Goal: Task Accomplishment & Management: Manage account settings

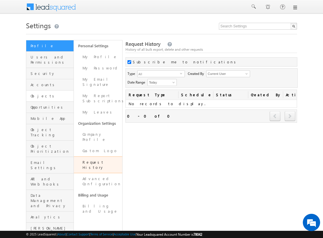
click at [44, 95] on link "Objects" at bounding box center [49, 96] width 47 height 11
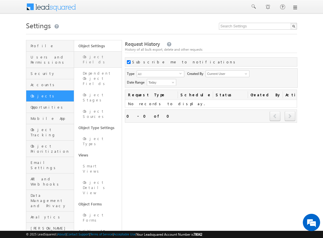
click at [90, 55] on link "Object Fields" at bounding box center [98, 59] width 48 height 16
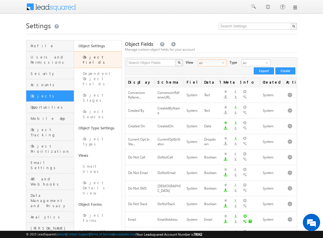
click at [213, 63] on span "All" at bounding box center [210, 63] width 24 height 6
click at [211, 81] on li "Custom Fields" at bounding box center [208, 81] width 28 height 6
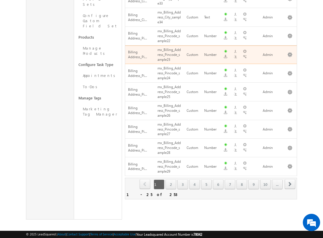
scroll to position [363, 0]
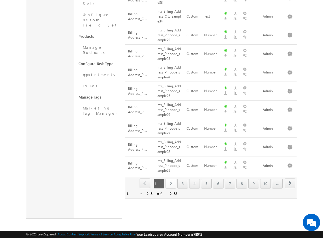
click at [170, 179] on link "2" at bounding box center [170, 184] width 11 height 10
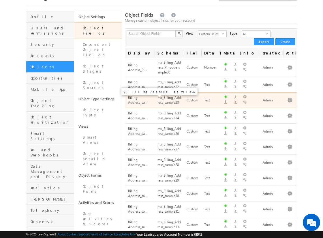
scroll to position [0, 0]
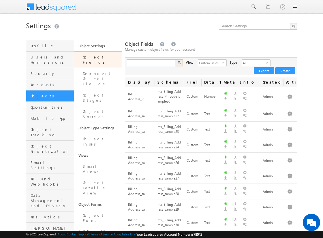
click at [152, 61] on input "text" at bounding box center [151, 62] width 49 height 7
type input "_sample"
click at [175, 59] on button "button" at bounding box center [178, 62] width 7 height 7
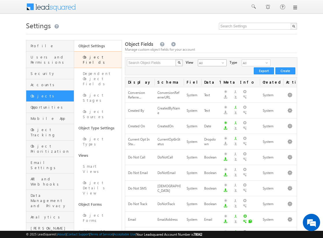
click at [206, 63] on span "All" at bounding box center [210, 63] width 24 height 6
click at [208, 81] on li "Custom Fields" at bounding box center [208, 81] width 28 height 6
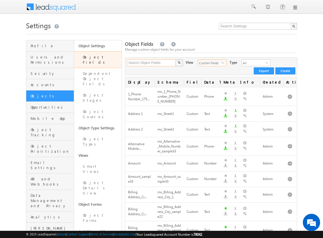
click at [151, 63] on input "Search Object Fields" at bounding box center [151, 62] width 49 height 7
click at [151, 63] on input "text" at bounding box center [151, 62] width 49 height 7
type input "_sample"
click at [179, 63] on img "button" at bounding box center [179, 62] width 3 height 3
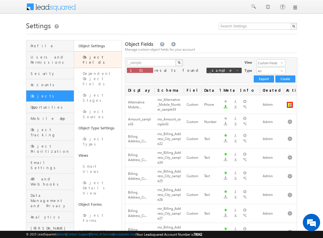
click at [290, 102] on button "button" at bounding box center [290, 105] width 6 height 6
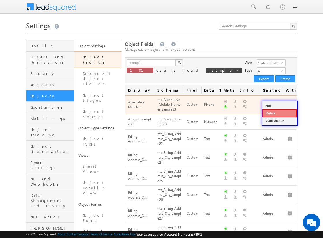
click at [279, 113] on link "Delete" at bounding box center [279, 113] width 35 height 8
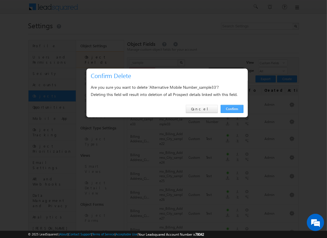
click at [232, 109] on link "Confirm" at bounding box center [232, 109] width 23 height 8
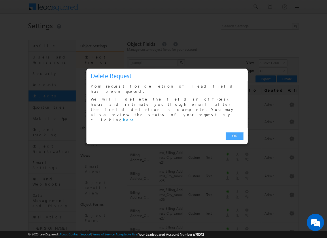
click at [235, 132] on link "OK" at bounding box center [235, 136] width 18 height 8
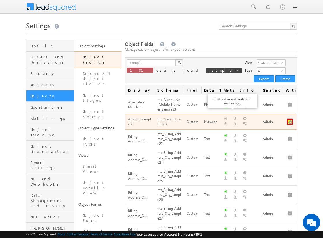
click at [290, 119] on button "button" at bounding box center [290, 122] width 6 height 6
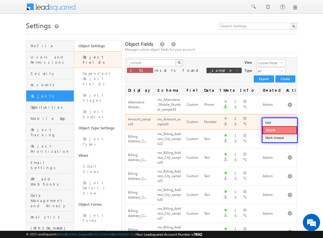
click at [279, 130] on link "Delete" at bounding box center [279, 130] width 35 height 8
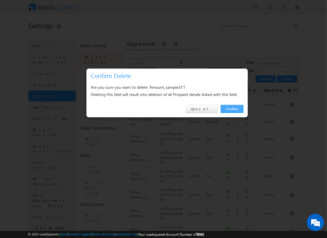
click at [232, 109] on link "Confirm" at bounding box center [232, 109] width 23 height 8
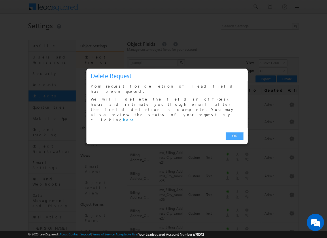
click at [235, 132] on link "OK" at bounding box center [235, 136] width 18 height 8
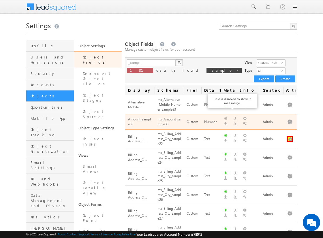
click at [290, 136] on button "button" at bounding box center [290, 139] width 6 height 6
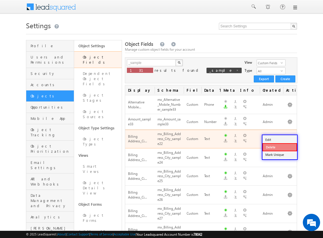
click at [279, 147] on link "Delete" at bounding box center [279, 147] width 35 height 8
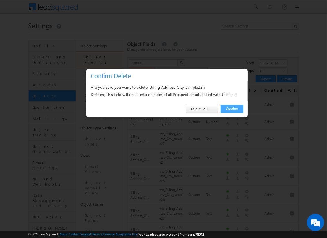
click at [232, 109] on link "Confirm" at bounding box center [232, 109] width 23 height 8
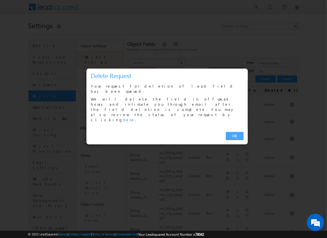
click at [235, 132] on link "OK" at bounding box center [235, 136] width 18 height 8
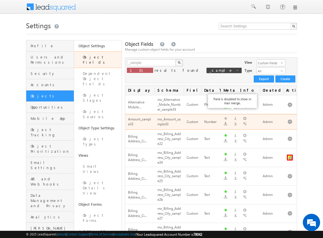
click at [290, 155] on button "button" at bounding box center [290, 158] width 6 height 6
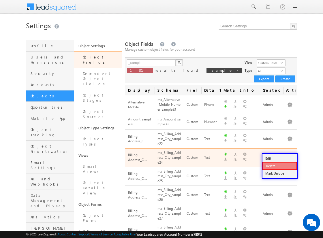
click at [279, 165] on link "Delete" at bounding box center [279, 166] width 35 height 8
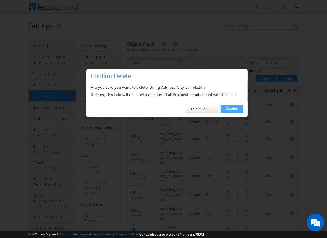
click at [232, 109] on link "Confirm" at bounding box center [232, 109] width 23 height 8
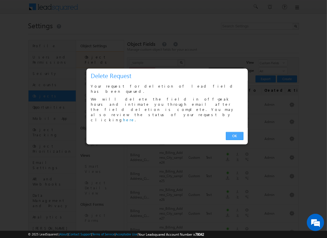
click at [235, 132] on link "OK" at bounding box center [235, 136] width 18 height 8
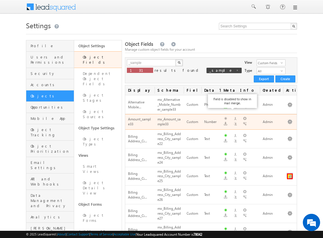
click at [290, 174] on button "button" at bounding box center [290, 177] width 6 height 6
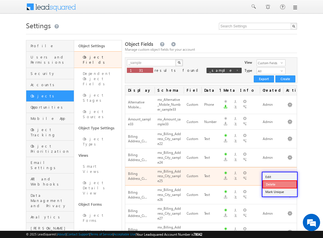
click at [279, 184] on link "Delete" at bounding box center [279, 184] width 35 height 8
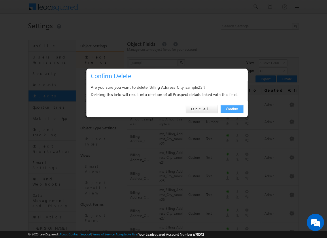
click at [232, 109] on link "Confirm" at bounding box center [232, 109] width 23 height 8
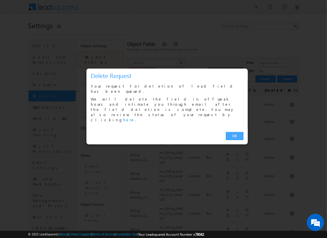
click at [235, 132] on link "OK" at bounding box center [235, 136] width 18 height 8
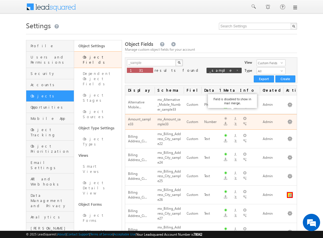
click at [290, 192] on button "button" at bounding box center [290, 195] width 6 height 6
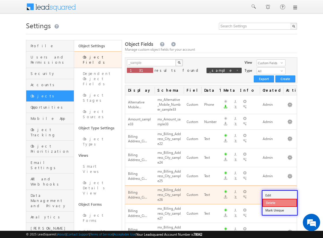
click at [279, 203] on link "Delete" at bounding box center [279, 203] width 35 height 8
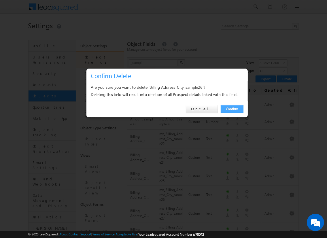
click at [232, 109] on link "Confirm" at bounding box center [232, 109] width 23 height 8
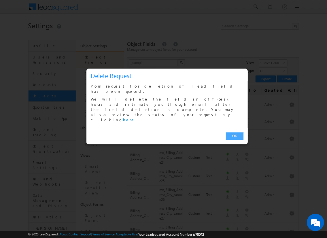
click at [235, 132] on link "OK" at bounding box center [235, 136] width 18 height 8
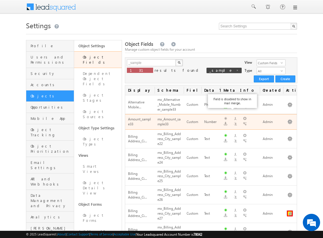
click at [290, 211] on button "button" at bounding box center [290, 214] width 6 height 6
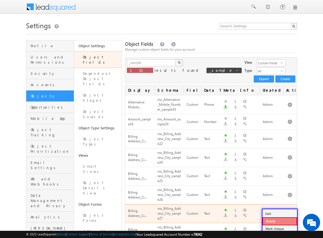
click at [279, 221] on link "Delete" at bounding box center [279, 221] width 35 height 8
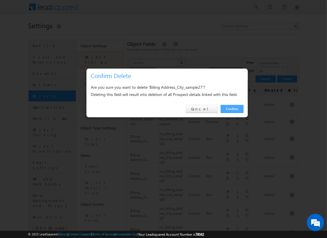
click at [232, 109] on link "Confirm" at bounding box center [232, 109] width 23 height 8
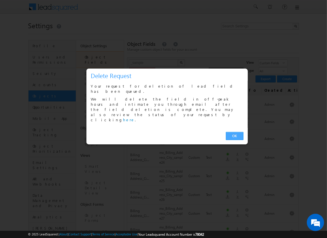
click at [235, 132] on link "OK" at bounding box center [235, 136] width 18 height 8
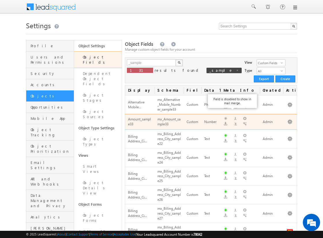
click at [290, 229] on button "button" at bounding box center [290, 232] width 6 height 6
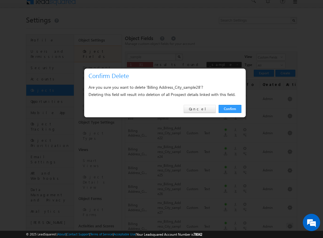
scroll to position [121, 0]
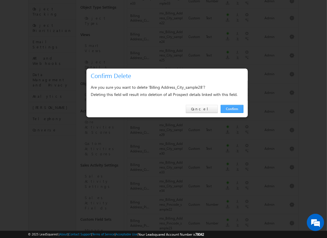
click at [232, 109] on link "Confirm" at bounding box center [232, 109] width 23 height 8
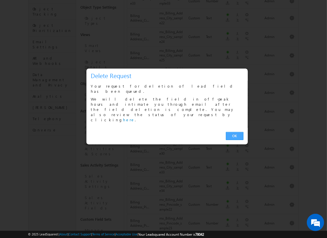
click at [235, 132] on link "OK" at bounding box center [235, 136] width 18 height 8
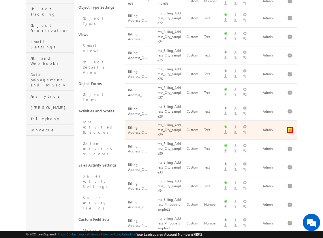
click at [290, 127] on button "button" at bounding box center [290, 130] width 6 height 6
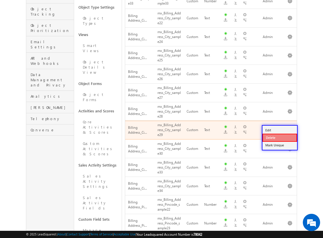
click at [279, 137] on link "Delete" at bounding box center [279, 138] width 35 height 8
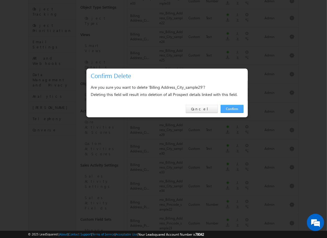
click at [232, 109] on link "Confirm" at bounding box center [232, 109] width 23 height 8
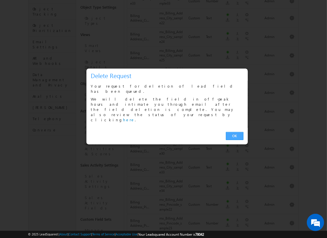
click at [235, 132] on link "OK" at bounding box center [235, 136] width 18 height 8
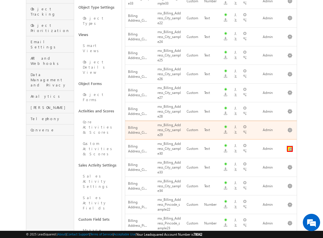
click at [290, 146] on button "button" at bounding box center [290, 149] width 6 height 6
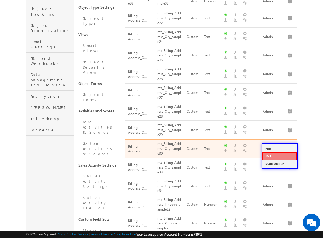
click at [279, 156] on link "Delete" at bounding box center [279, 156] width 35 height 8
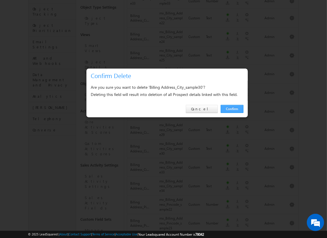
click at [232, 109] on link "Confirm" at bounding box center [232, 109] width 23 height 8
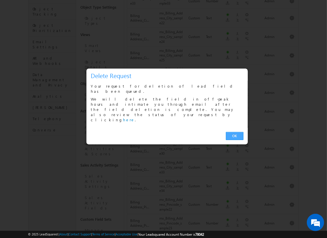
click at [235, 132] on link "OK" at bounding box center [235, 136] width 18 height 8
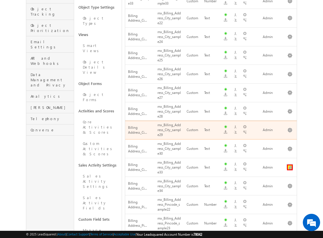
click at [290, 165] on button "button" at bounding box center [290, 168] width 6 height 6
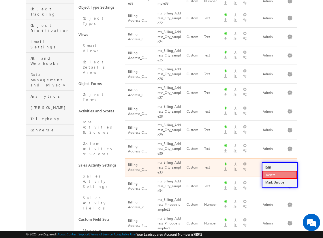
click at [279, 174] on link "Delete" at bounding box center [279, 175] width 35 height 8
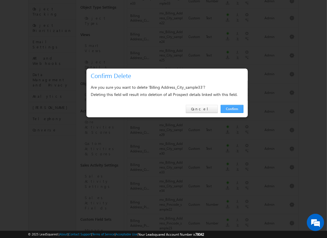
click at [232, 109] on link "Confirm" at bounding box center [232, 109] width 23 height 8
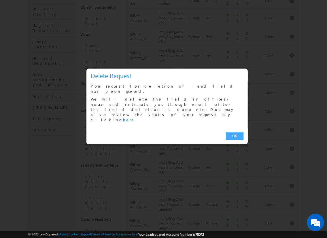
click at [235, 132] on link "OK" at bounding box center [235, 136] width 18 height 8
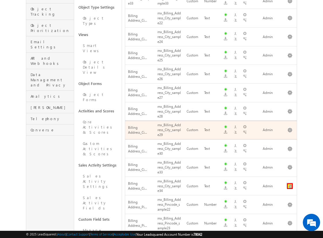
click at [290, 183] on button "button" at bounding box center [290, 186] width 6 height 6
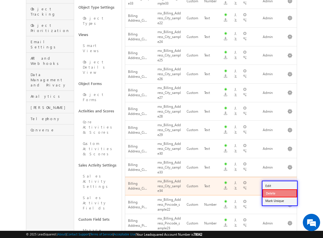
click at [279, 193] on link "Delete" at bounding box center [279, 193] width 35 height 8
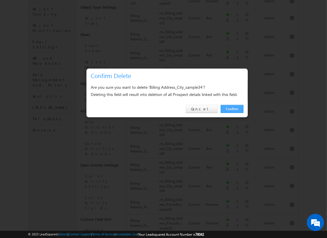
click at [232, 109] on link "Confirm" at bounding box center [232, 109] width 23 height 8
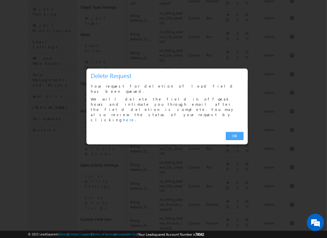
click at [235, 132] on link "OK" at bounding box center [235, 136] width 18 height 8
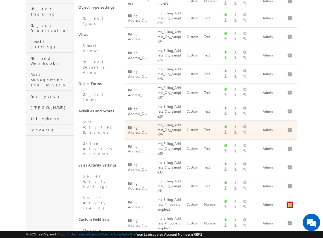
click at [290, 202] on button "button" at bounding box center [290, 205] width 6 height 6
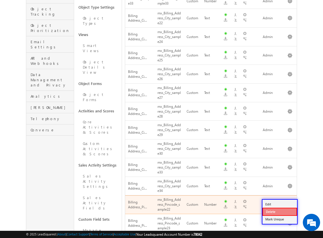
click at [279, 212] on link "Delete" at bounding box center [279, 212] width 35 height 8
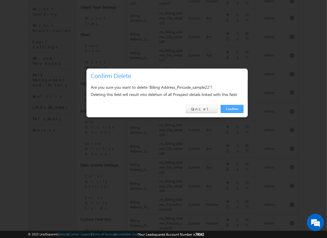
click at [232, 109] on link "Confirm" at bounding box center [232, 109] width 23 height 8
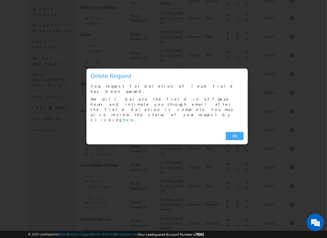
click at [235, 132] on link "OK" at bounding box center [235, 136] width 18 height 8
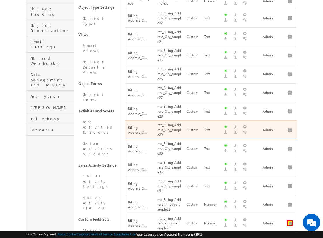
click at [290, 220] on button "button" at bounding box center [290, 223] width 6 height 6
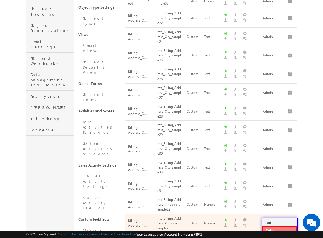
click at [279, 230] on link "Delete" at bounding box center [279, 231] width 35 height 8
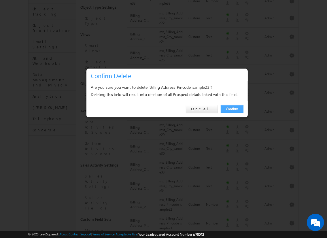
click at [232, 109] on link "Confirm" at bounding box center [232, 109] width 23 height 8
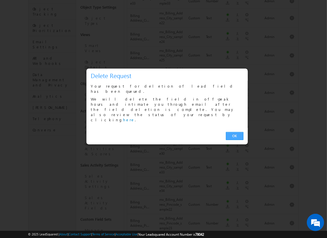
click at [235, 132] on link "OK" at bounding box center [235, 136] width 18 height 8
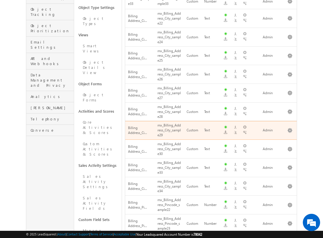
click at [290, 238] on button "button" at bounding box center [290, 243] width 6 height 6
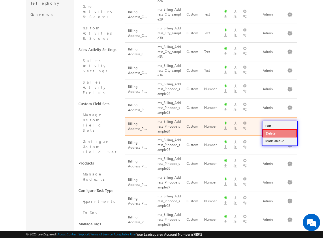
click at [279, 133] on link "Delete" at bounding box center [279, 133] width 35 height 8
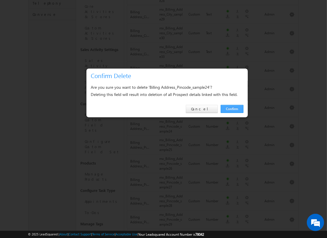
click at [232, 109] on link "Confirm" at bounding box center [232, 109] width 23 height 8
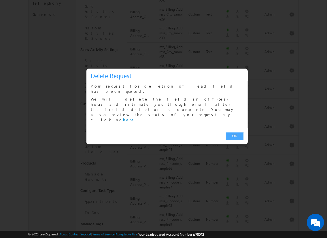
click at [235, 132] on link "OK" at bounding box center [235, 136] width 18 height 8
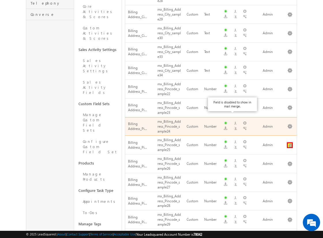
click at [290, 142] on button "button" at bounding box center [290, 145] width 6 height 6
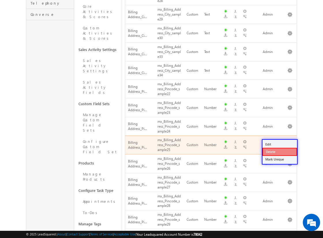
click at [279, 151] on link "Delete" at bounding box center [279, 152] width 35 height 8
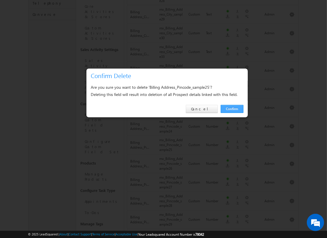
click at [232, 109] on link "Confirm" at bounding box center [232, 109] width 23 height 8
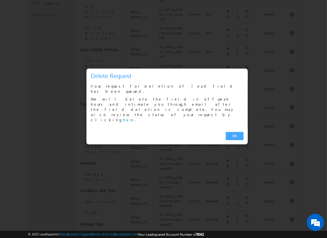
click at [235, 132] on link "OK" at bounding box center [235, 136] width 18 height 8
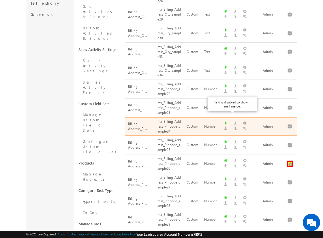
click at [290, 161] on button "button" at bounding box center [290, 164] width 6 height 6
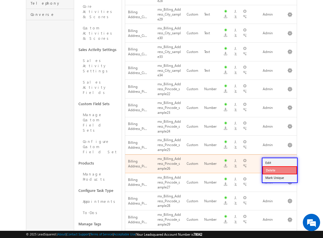
click at [279, 170] on link "Delete" at bounding box center [279, 170] width 35 height 8
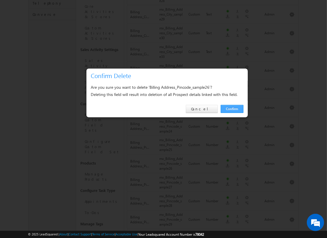
click at [232, 109] on link "Confirm" at bounding box center [232, 109] width 23 height 8
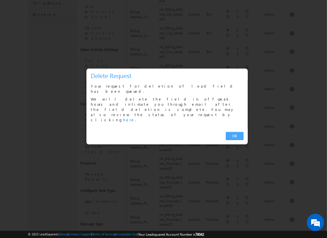
click at [235, 132] on link "OK" at bounding box center [235, 136] width 18 height 8
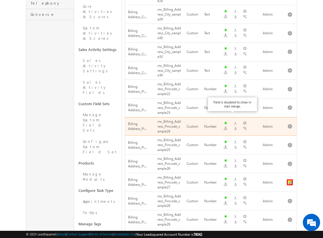
click at [290, 180] on button "button" at bounding box center [290, 183] width 6 height 6
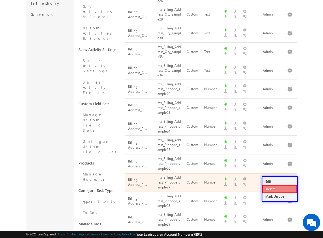
click at [279, 188] on link "Delete" at bounding box center [279, 189] width 35 height 8
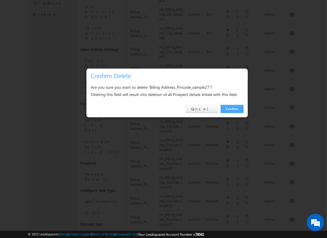
click at [232, 109] on link "Confirm" at bounding box center [232, 109] width 23 height 8
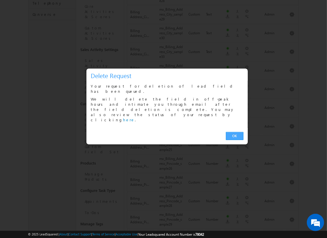
click at [235, 132] on link "OK" at bounding box center [235, 136] width 18 height 8
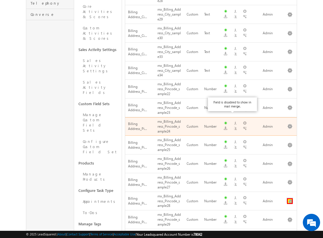
click at [290, 198] on button "button" at bounding box center [290, 201] width 6 height 6
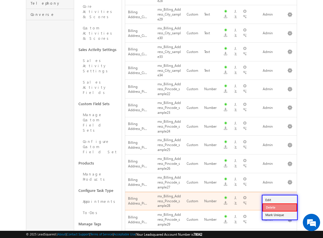
click at [279, 207] on link "Delete" at bounding box center [279, 207] width 35 height 8
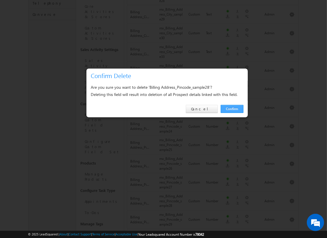
click at [232, 109] on link "Confirm" at bounding box center [232, 109] width 23 height 8
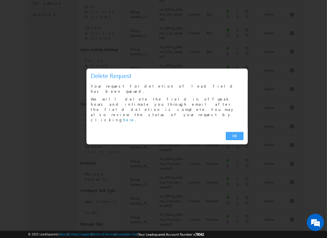
click at [235, 132] on link "OK" at bounding box center [235, 136] width 18 height 8
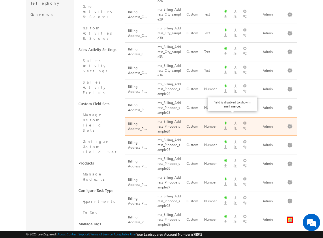
click at [290, 217] on button "button" at bounding box center [290, 220] width 6 height 6
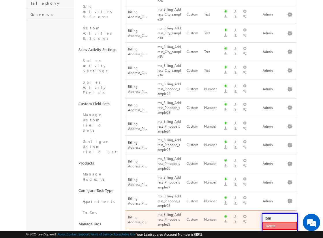
click at [279, 225] on link "Delete" at bounding box center [279, 226] width 35 height 8
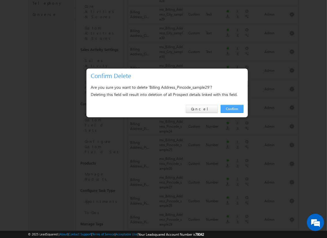
click at [232, 109] on link "Confirm" at bounding box center [232, 109] width 23 height 8
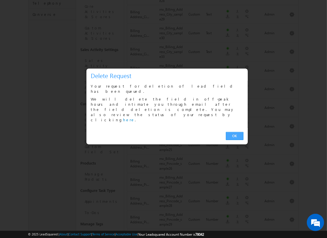
click at [235, 132] on link "OK" at bounding box center [235, 136] width 18 height 8
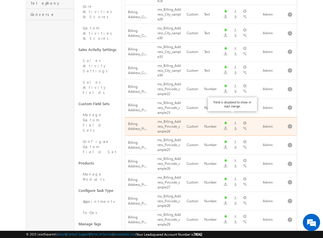
click at [290, 235] on button "button" at bounding box center [290, 238] width 6 height 6
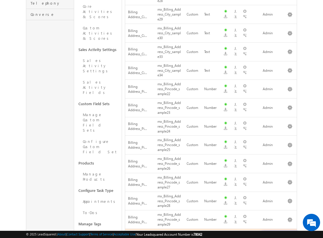
scroll to position [358, 0]
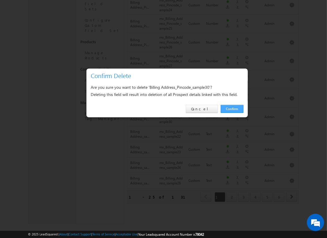
click at [232, 109] on link "Confirm" at bounding box center [232, 109] width 23 height 8
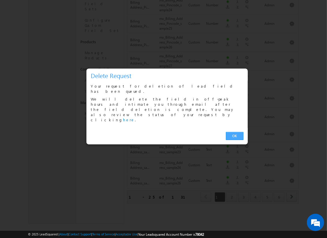
click at [235, 132] on link "OK" at bounding box center [235, 136] width 18 height 8
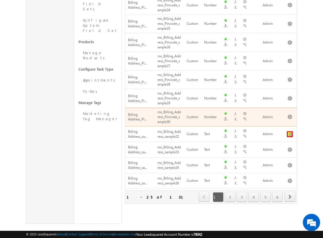
click at [290, 131] on button "button" at bounding box center [290, 134] width 6 height 6
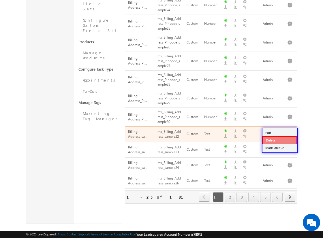
click at [279, 140] on link "Delete" at bounding box center [279, 140] width 35 height 8
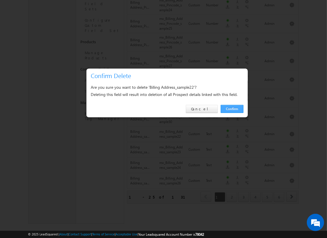
click at [232, 109] on link "Confirm" at bounding box center [232, 109] width 23 height 8
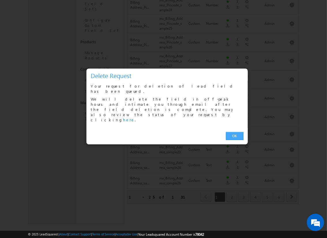
click at [235, 132] on link "OK" at bounding box center [235, 136] width 18 height 8
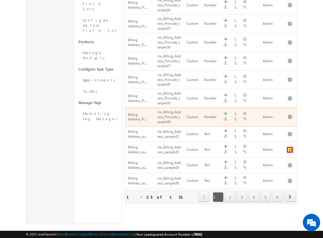
click at [290, 147] on button "button" at bounding box center [290, 150] width 6 height 6
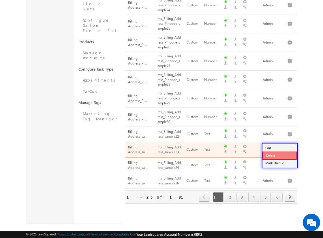
click at [279, 155] on link "Delete" at bounding box center [279, 156] width 35 height 8
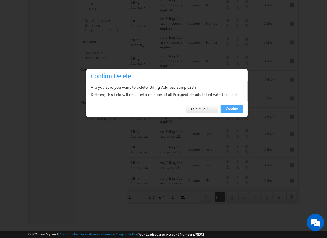
click at [232, 109] on link "Confirm" at bounding box center [232, 109] width 23 height 8
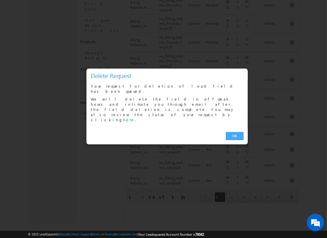
click at [235, 132] on link "OK" at bounding box center [235, 136] width 18 height 8
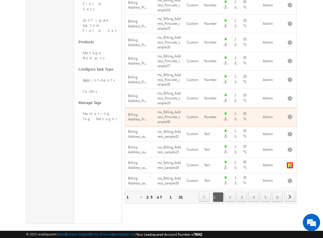
click at [290, 163] on button "button" at bounding box center [290, 166] width 6 height 6
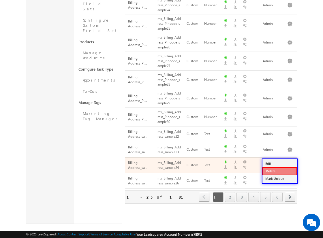
click at [279, 171] on link "Delete" at bounding box center [279, 171] width 35 height 8
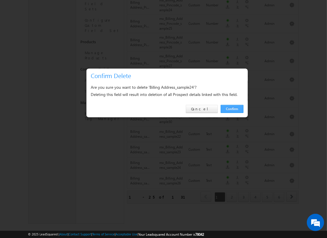
click at [232, 109] on link "Confirm" at bounding box center [232, 109] width 23 height 8
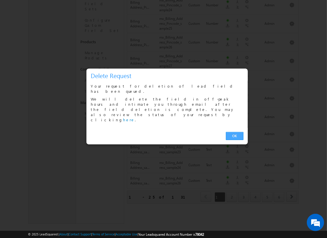
click at [235, 132] on link "OK" at bounding box center [235, 136] width 18 height 8
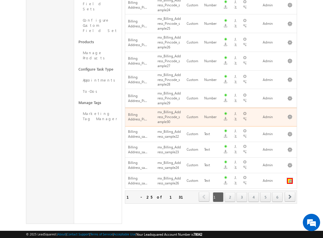
click at [290, 178] on button "button" at bounding box center [290, 181] width 6 height 6
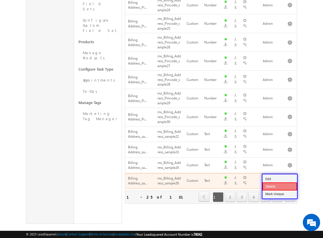
click at [279, 186] on link "Delete" at bounding box center [279, 186] width 35 height 8
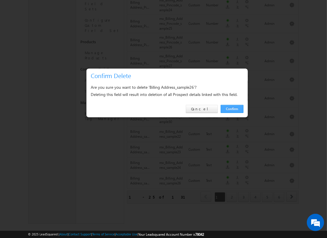
click at [232, 109] on link "Confirm" at bounding box center [232, 109] width 23 height 8
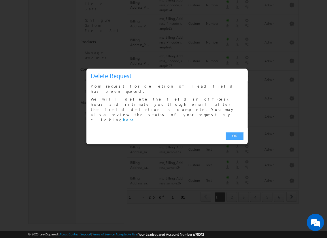
click at [235, 132] on link "OK" at bounding box center [235, 136] width 18 height 8
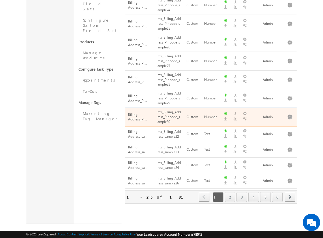
click at [290, 192] on span "next" at bounding box center [289, 197] width 11 height 10
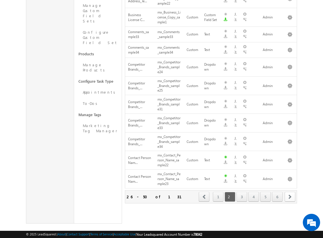
scroll to position [0, 0]
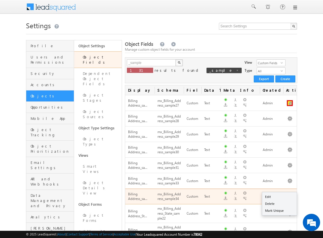
click at [290, 100] on button "button" at bounding box center [290, 103] width 6 height 6
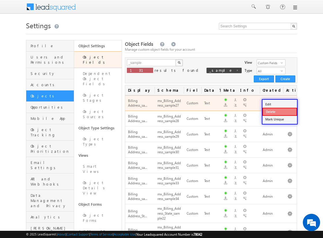
click at [279, 112] on link "Delete" at bounding box center [279, 112] width 35 height 8
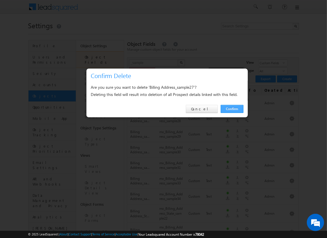
click at [232, 109] on link "Confirm" at bounding box center [232, 109] width 23 height 8
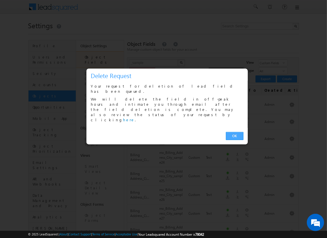
click at [235, 132] on link "OK" at bounding box center [235, 136] width 18 height 8
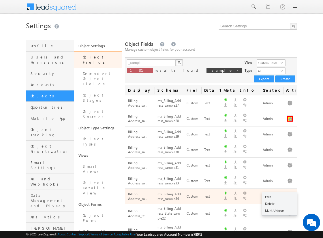
click at [290, 116] on button "button" at bounding box center [290, 119] width 6 height 6
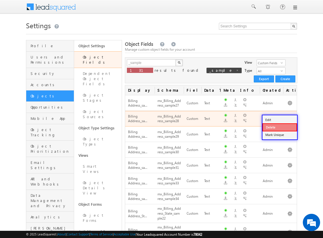
click at [279, 127] on link "Delete" at bounding box center [279, 127] width 35 height 8
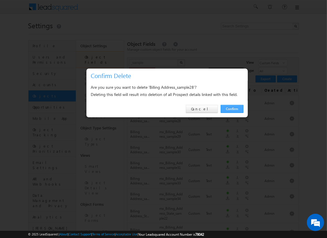
click at [232, 109] on link "Confirm" at bounding box center [232, 109] width 23 height 8
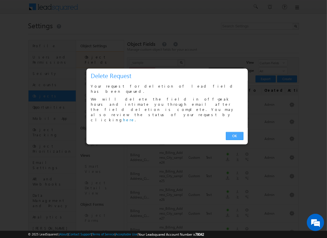
click at [235, 132] on link "OK" at bounding box center [235, 136] width 18 height 8
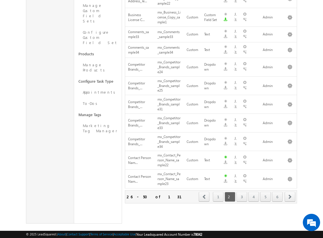
scroll to position [10, 0]
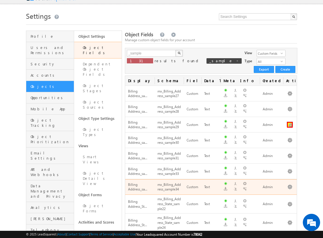
click at [290, 122] on button "button" at bounding box center [290, 125] width 6 height 6
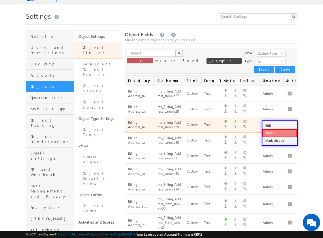
click at [279, 133] on link "Delete" at bounding box center [279, 133] width 35 height 8
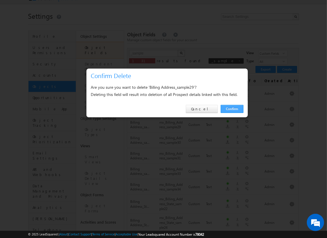
click at [232, 109] on link "Confirm" at bounding box center [232, 109] width 23 height 8
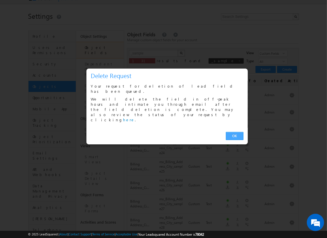
click at [235, 132] on link "OK" at bounding box center [235, 136] width 18 height 8
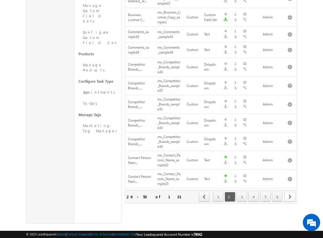
scroll to position [25, 0]
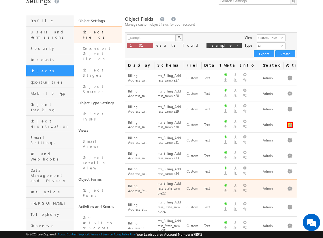
click at [290, 122] on button "button" at bounding box center [290, 125] width 6 height 6
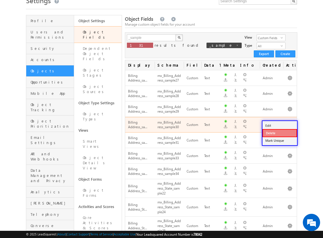
click at [279, 133] on link "Delete" at bounding box center [279, 133] width 35 height 8
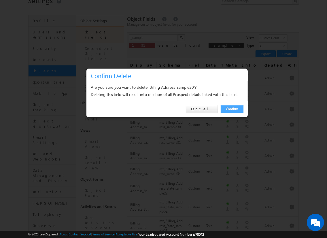
click at [232, 109] on link "Confirm" at bounding box center [232, 109] width 23 height 8
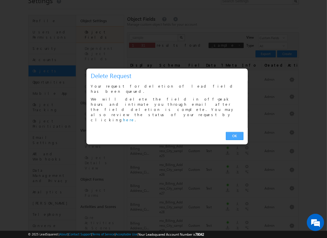
click at [235, 132] on link "OK" at bounding box center [235, 136] width 18 height 8
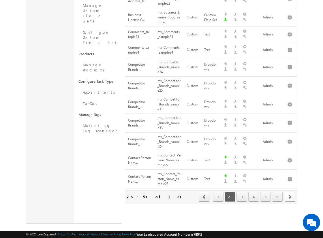
scroll to position [40, 0]
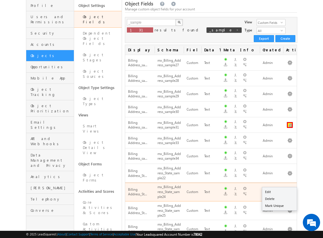
click at [290, 122] on button "button" at bounding box center [290, 125] width 6 height 6
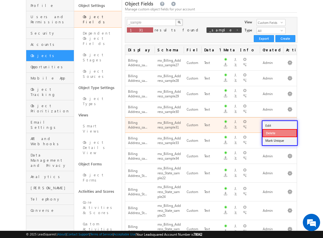
click at [279, 133] on link "Delete" at bounding box center [279, 133] width 35 height 8
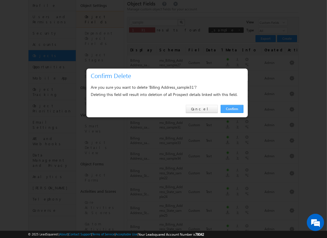
click at [232, 109] on link "Confirm" at bounding box center [232, 109] width 23 height 8
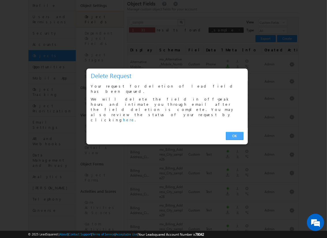
click at [235, 132] on link "OK" at bounding box center [235, 136] width 18 height 8
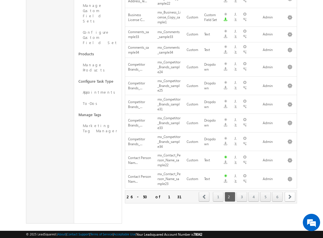
scroll to position [56, 0]
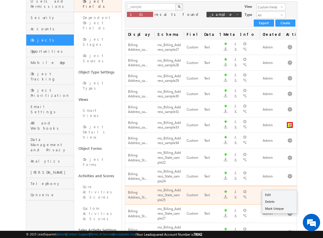
click at [290, 122] on button "button" at bounding box center [290, 125] width 6 height 6
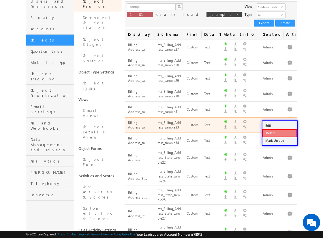
click at [279, 133] on link "Delete" at bounding box center [279, 133] width 35 height 8
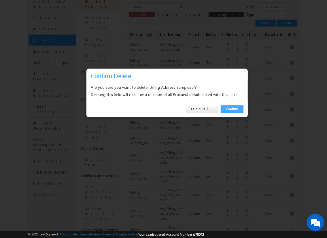
click at [232, 109] on link "Confirm" at bounding box center [232, 109] width 23 height 8
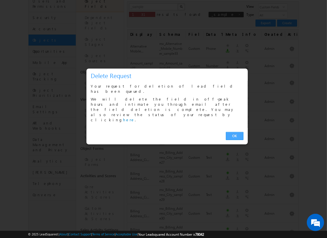
click at [235, 132] on link "OK" at bounding box center [235, 136] width 18 height 8
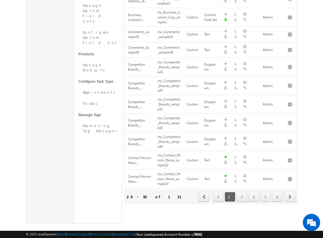
scroll to position [71, 0]
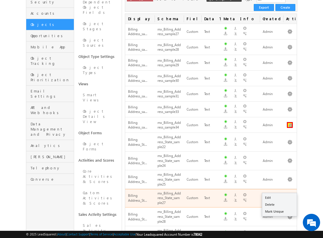
click at [290, 122] on button "button" at bounding box center [290, 125] width 6 height 6
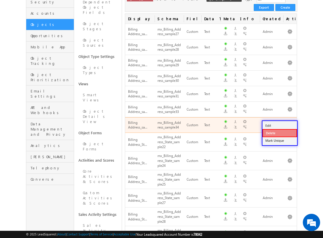
click at [279, 133] on link "Delete" at bounding box center [279, 133] width 35 height 8
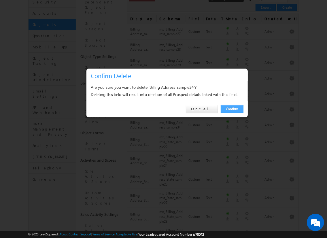
click at [232, 109] on link "Confirm" at bounding box center [232, 109] width 23 height 8
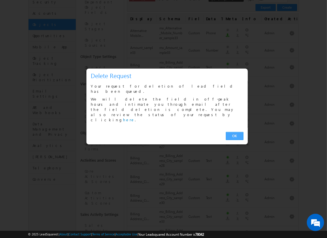
click at [235, 132] on link "OK" at bounding box center [235, 136] width 18 height 8
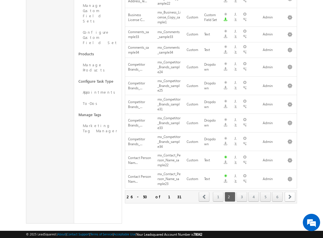
scroll to position [88, 0]
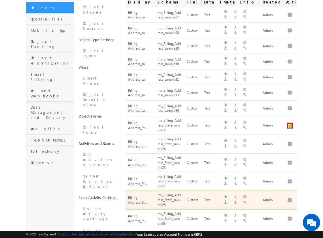
click at [290, 123] on button "button" at bounding box center [290, 126] width 6 height 6
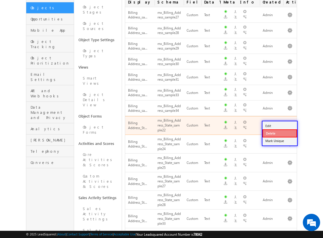
click at [279, 133] on link "Delete" at bounding box center [279, 133] width 35 height 8
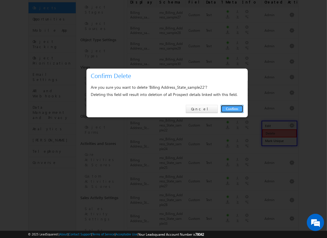
click at [232, 109] on link "Confirm" at bounding box center [232, 109] width 23 height 8
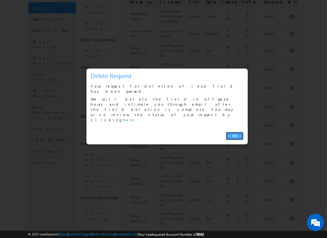
click at [239, 132] on link "OK" at bounding box center [235, 136] width 18 height 8
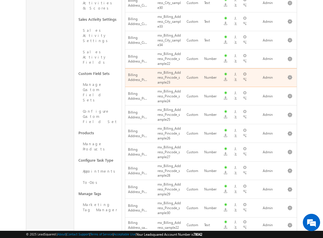
scroll to position [267, 0]
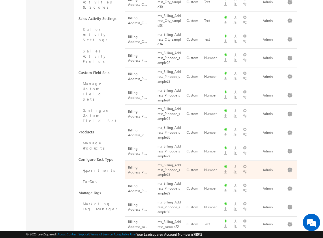
click at [127, 161] on td "Billing Address_Pi..." at bounding box center [139, 170] width 29 height 19
